Goal: Task Accomplishment & Management: Manage account settings

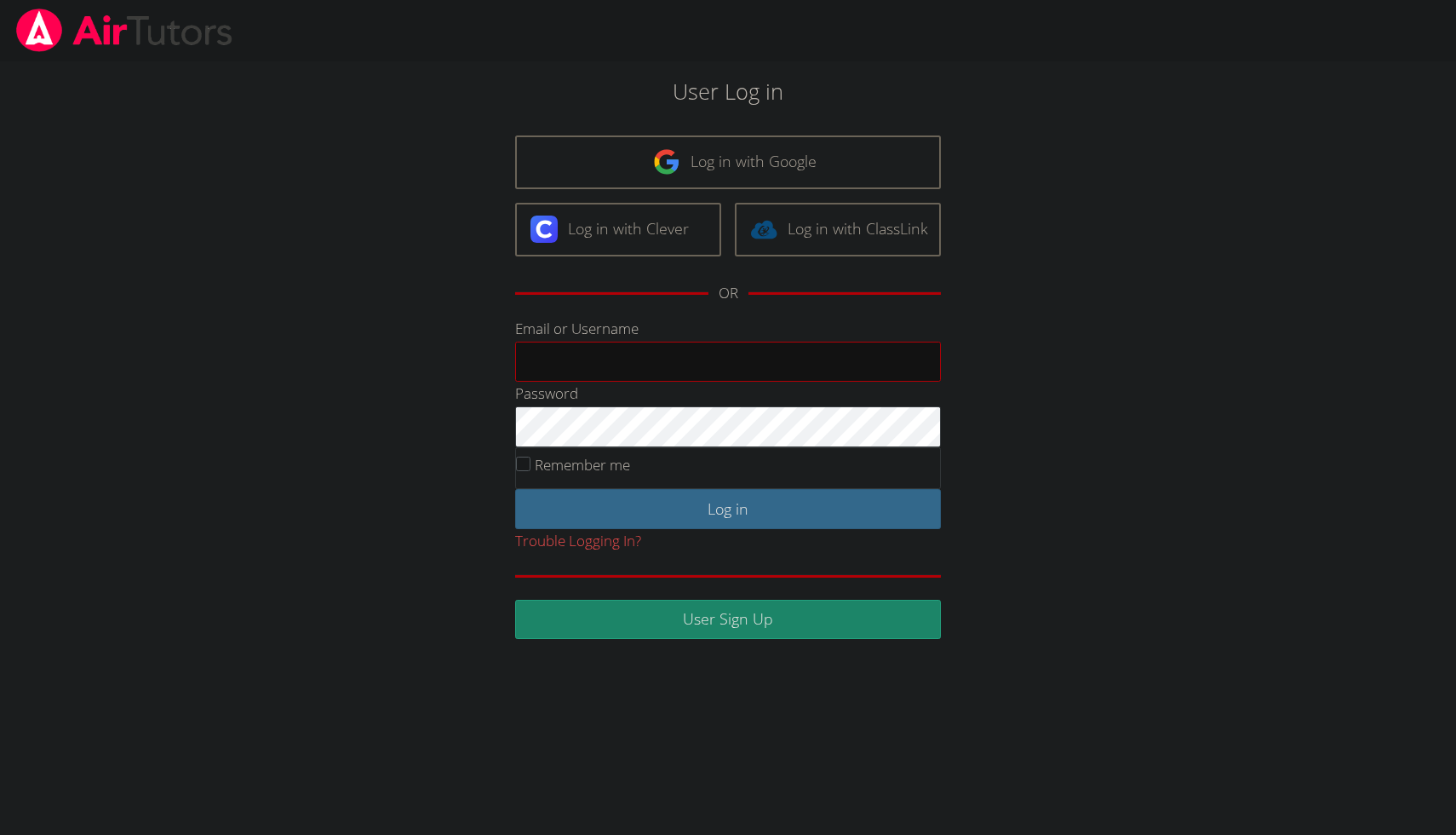
click at [587, 354] on input "Email or Username" at bounding box center [727, 362] width 425 height 41
type input "admin@nucleos.com"
click at [530, 462] on input "Remember me" at bounding box center [522, 464] width 14 height 14
checkbox input "true"
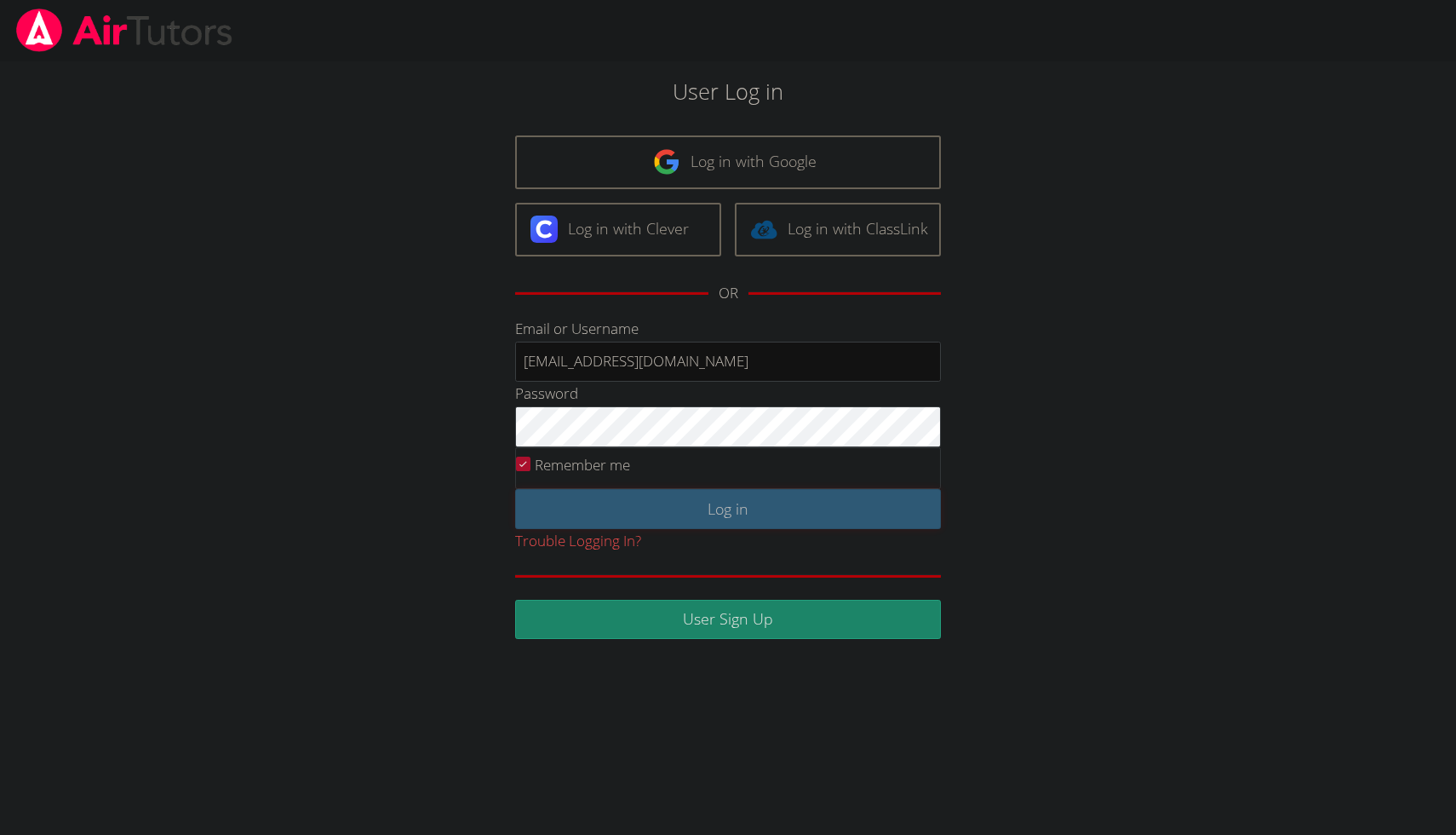
click at [570, 498] on input "Log in" at bounding box center [727, 509] width 425 height 40
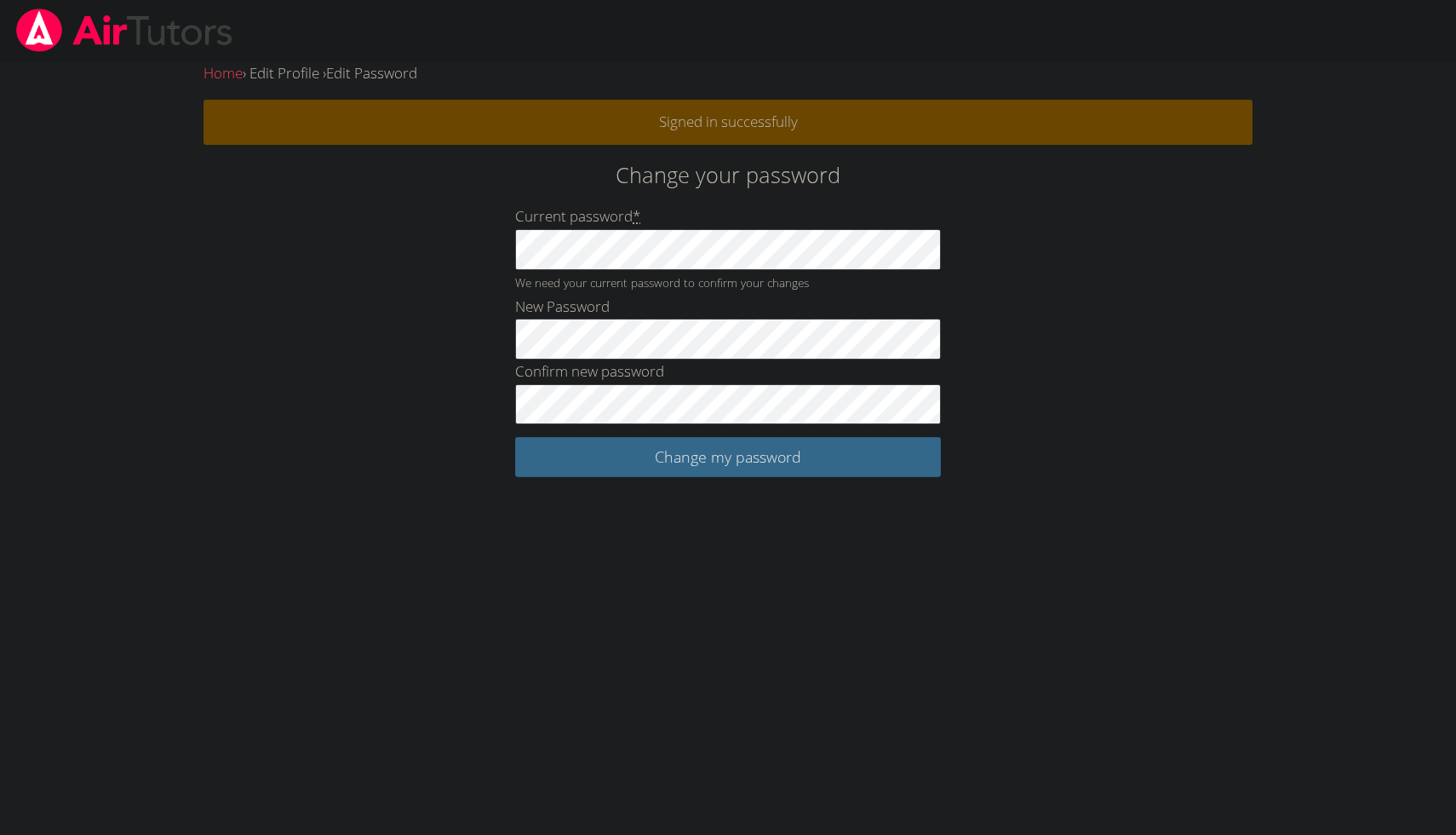
click at [537, 561] on body "Home › Edit Profile › Edit Password Signed in successfully Change your password…" at bounding box center [728, 417] width 1456 height 835
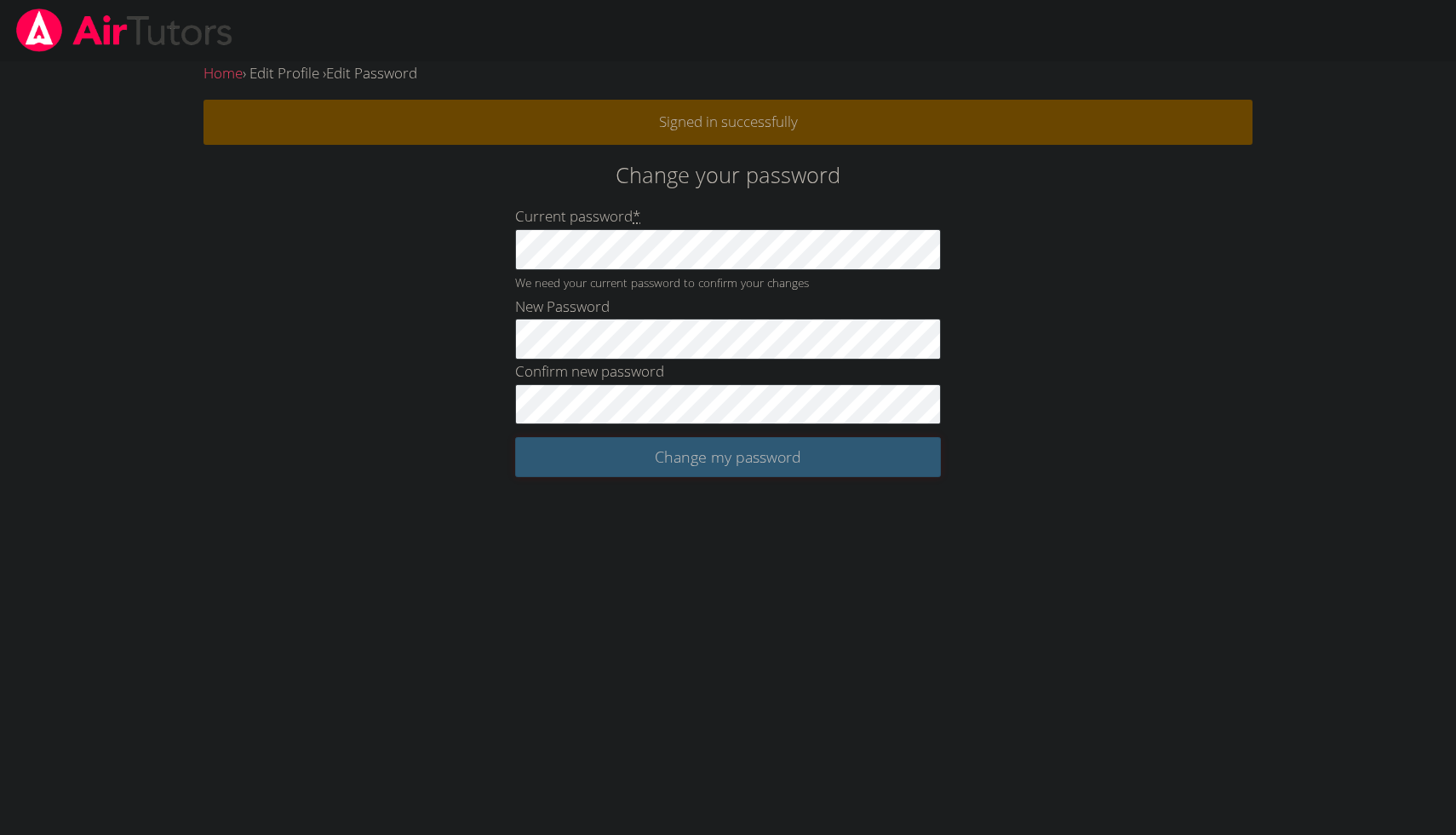
click at [649, 448] on input "Change my password" at bounding box center [727, 457] width 425 height 40
